Goal: Task Accomplishment & Management: Manage account settings

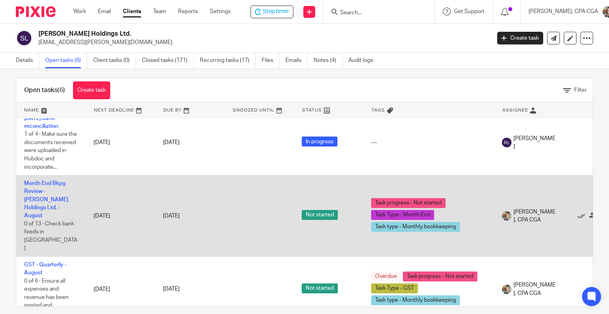
scroll to position [15, 0]
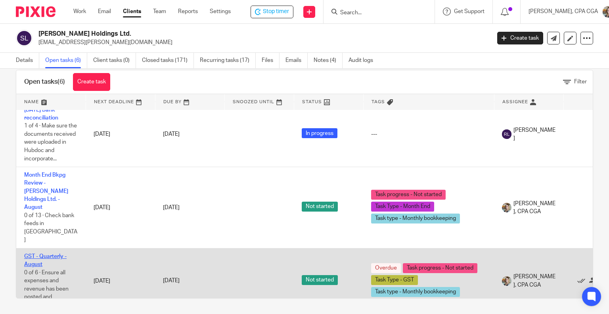
click at [40, 253] on link "GST - Quarterly - August" at bounding box center [45, 259] width 42 height 13
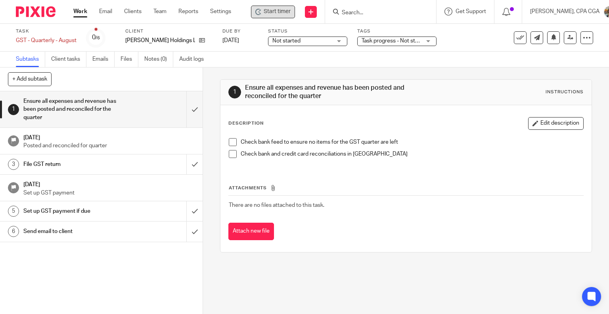
click at [274, 13] on span "Start timer" at bounding box center [277, 12] width 27 height 8
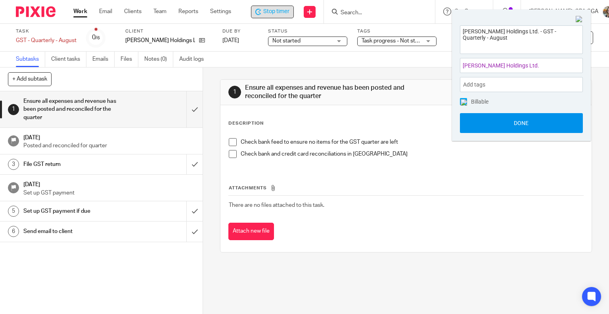
click at [505, 125] on button "Done" at bounding box center [521, 123] width 123 height 20
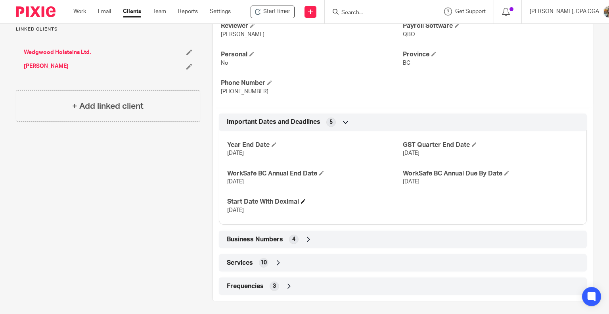
scroll to position [243, 0]
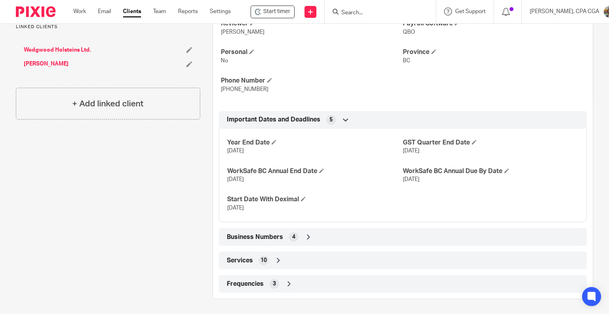
click at [305, 236] on icon at bounding box center [309, 237] width 8 height 8
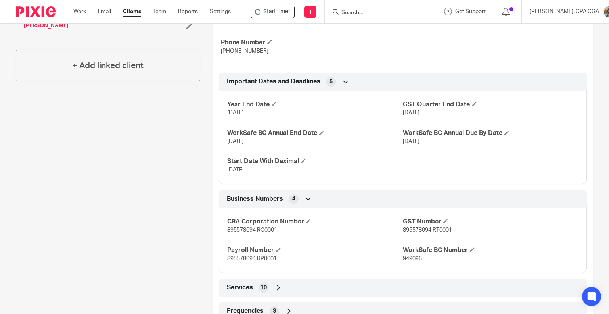
scroll to position [282, 0]
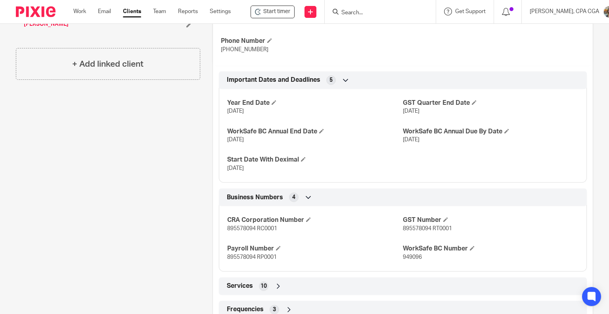
click at [415, 229] on span "895578094 RT0001" at bounding box center [427, 229] width 49 height 6
copy span "895578094"
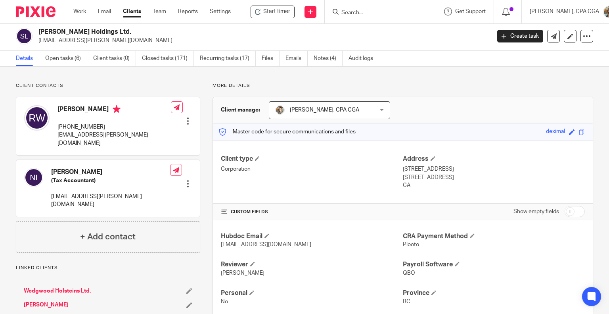
scroll to position [0, 0]
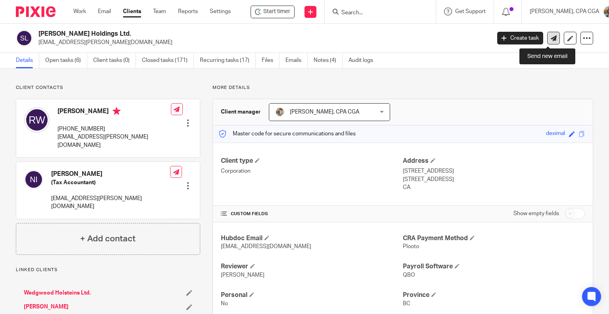
click at [551, 41] on icon at bounding box center [554, 38] width 6 height 6
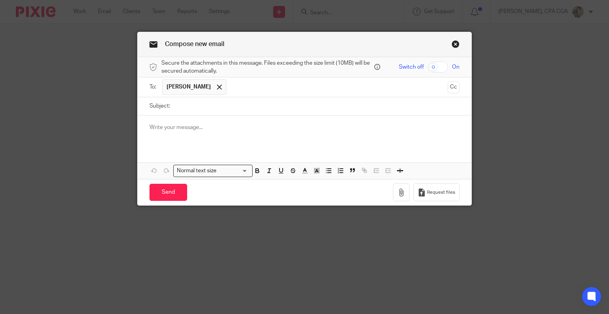
click at [184, 89] on span "[PERSON_NAME]" at bounding box center [189, 87] width 44 height 8
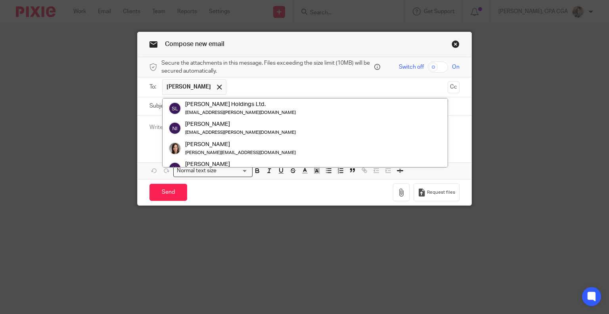
click at [184, 89] on span "[PERSON_NAME]" at bounding box center [189, 87] width 44 height 8
click at [453, 44] on link "Close this dialog window" at bounding box center [456, 45] width 8 height 11
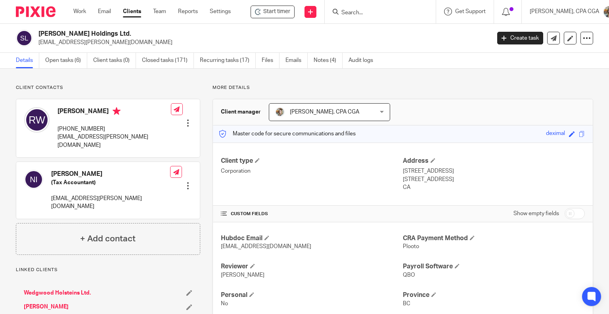
click at [370, 13] on input "Search" at bounding box center [376, 13] width 71 height 7
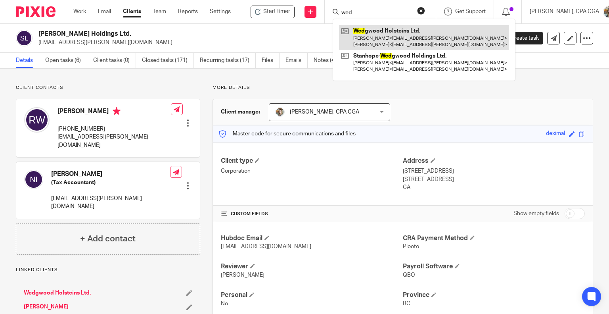
type input "wed"
click at [371, 35] on link at bounding box center [424, 37] width 170 height 25
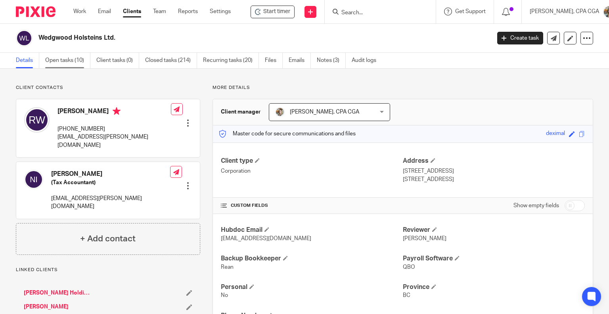
click at [66, 63] on link "Open tasks (10)" at bounding box center [67, 60] width 45 height 15
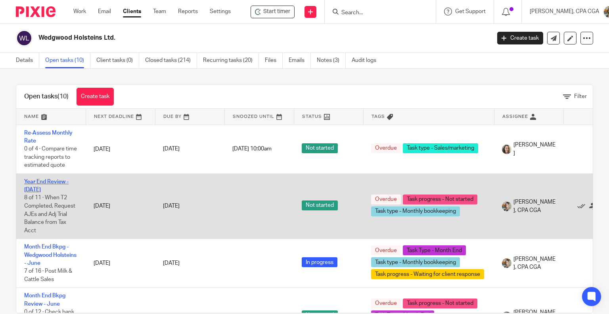
click at [46, 182] on link "Year End Review - [DATE]" at bounding box center [46, 185] width 44 height 13
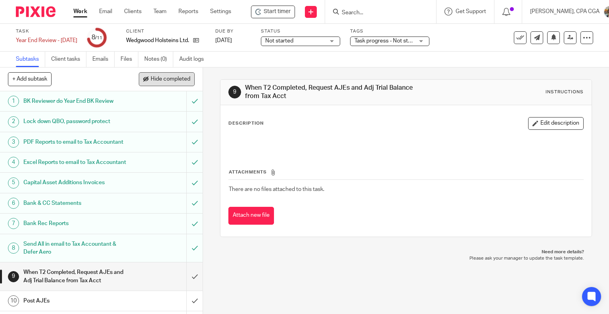
click at [171, 79] on span "Hide completed" at bounding box center [171, 79] width 40 height 6
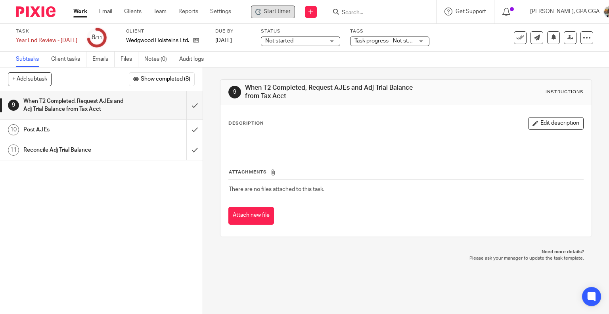
click at [276, 13] on span "Start timer" at bounding box center [277, 12] width 27 height 8
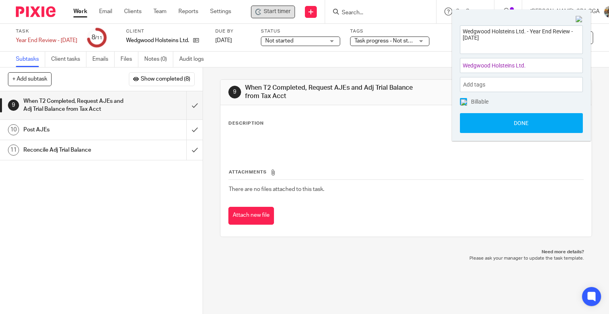
click at [307, 41] on span "Not started" at bounding box center [295, 41] width 60 height 8
click at [499, 110] on div "Billable Done" at bounding box center [521, 115] width 123 height 35
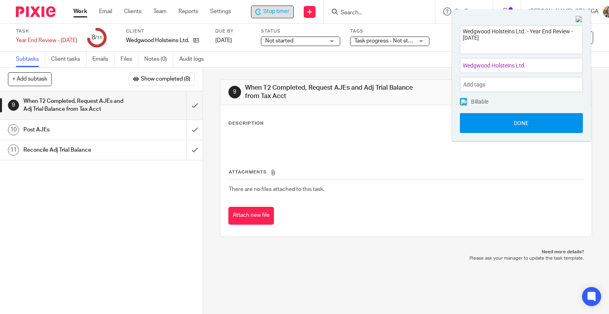
click at [503, 127] on button "Done" at bounding box center [521, 123] width 123 height 20
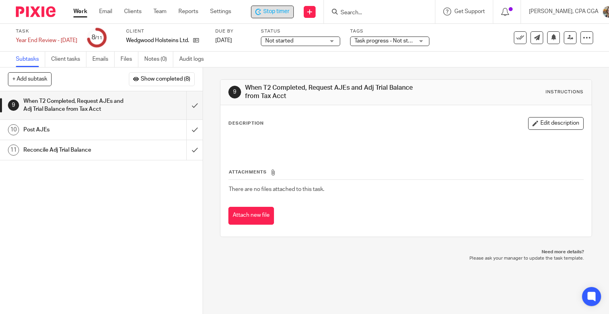
click at [324, 41] on span "Not started" at bounding box center [295, 41] width 60 height 8
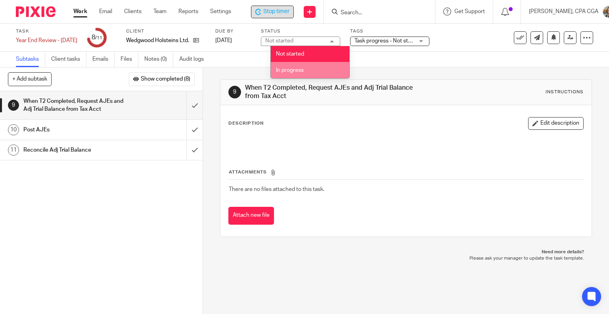
click at [305, 71] on li "In progress" at bounding box center [310, 70] width 79 height 16
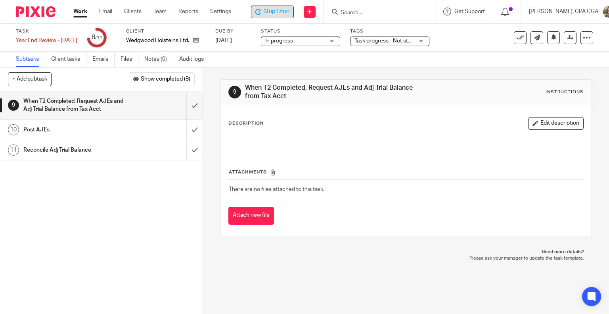
click at [398, 43] on span "Task progress - Not started + 1" at bounding box center [392, 41] width 75 height 6
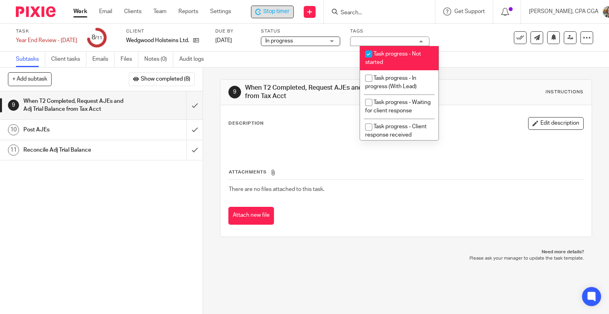
click at [403, 57] on li "Task progress - Not started" at bounding box center [399, 58] width 79 height 24
checkbox input "false"
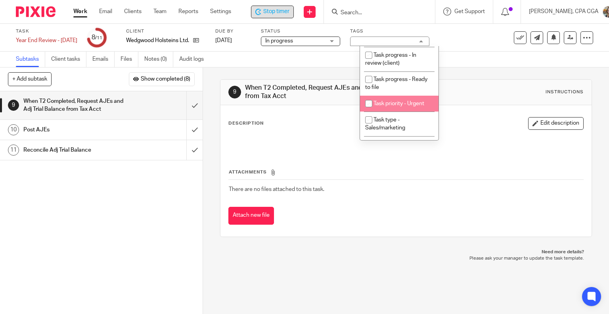
scroll to position [119, 0]
click at [414, 72] on li "Task progress - In review (client)" at bounding box center [399, 60] width 79 height 24
checkbox input "true"
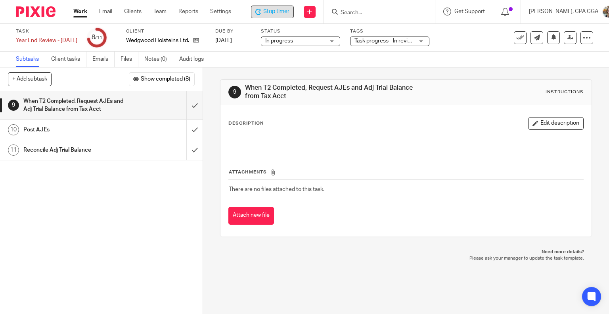
click at [466, 144] on p at bounding box center [406, 142] width 355 height 8
